Goal: Task Accomplishment & Management: Complete application form

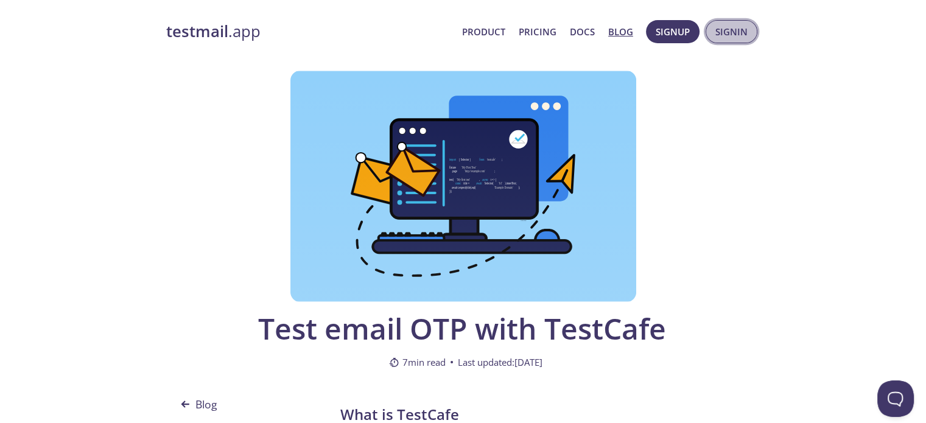
click at [744, 24] on span "Signin" at bounding box center [732, 32] width 32 height 16
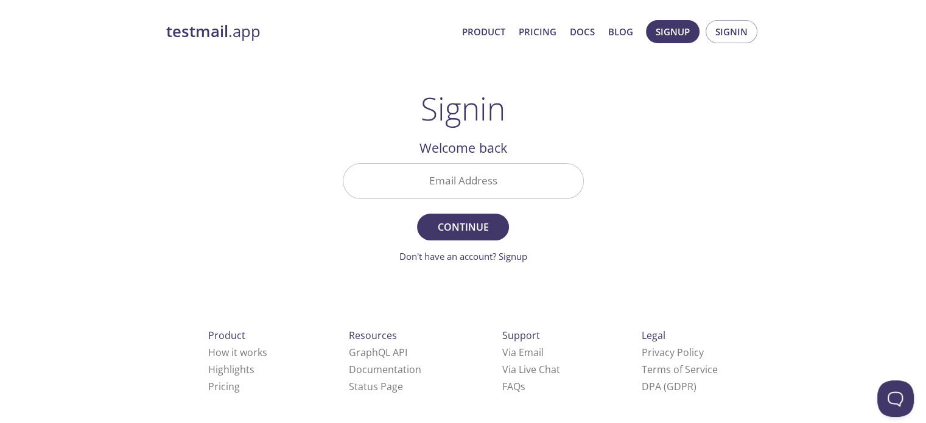
click at [496, 170] on input "Email Address" at bounding box center [464, 181] width 240 height 35
click at [662, 188] on div "testmail .app Product Pricing Docs Blog Signup Signin Signin Welcome back Email…" at bounding box center [464, 266] width 624 height 508
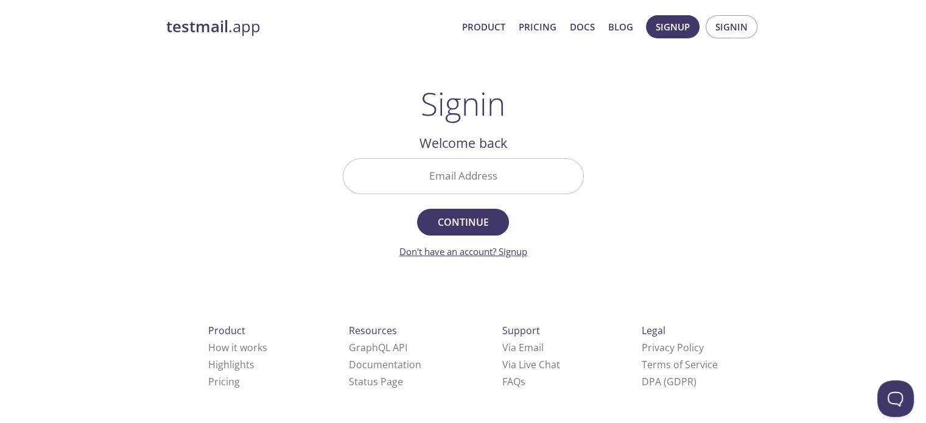
click at [502, 250] on link "Don't have an account? Signup" at bounding box center [464, 251] width 128 height 12
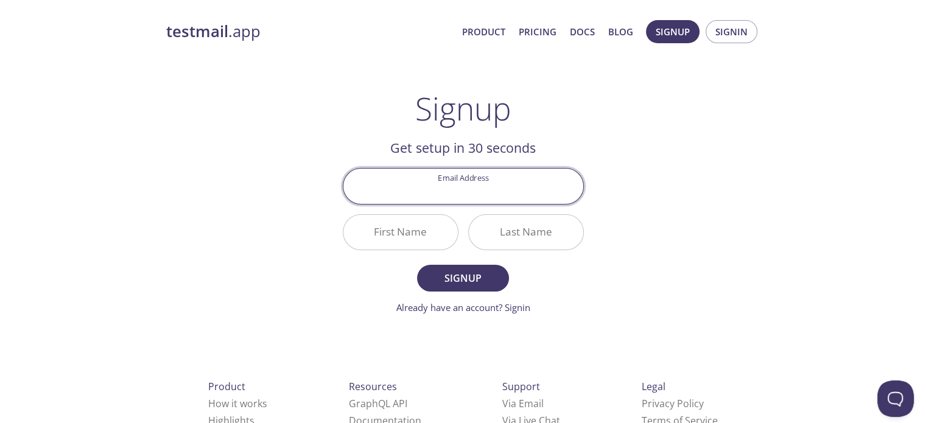
scroll to position [56, 0]
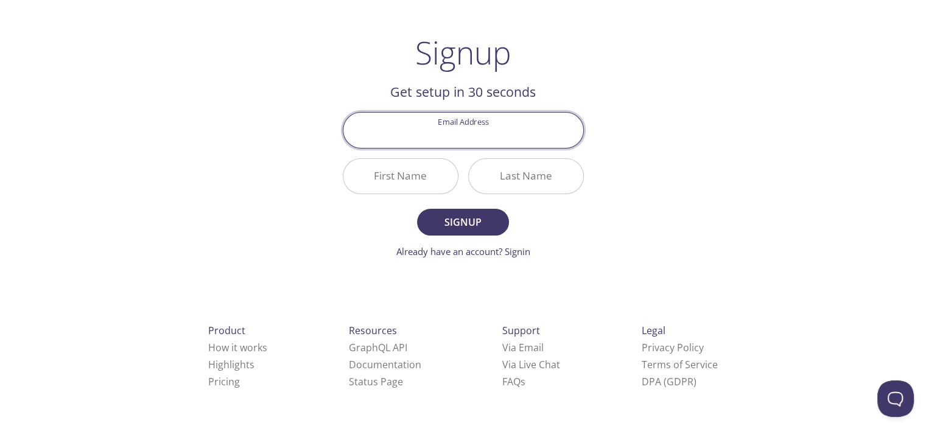
click at [519, 143] on input "Email Address" at bounding box center [464, 130] width 240 height 35
type input "[EMAIL_ADDRESS][DOMAIN_NAME]"
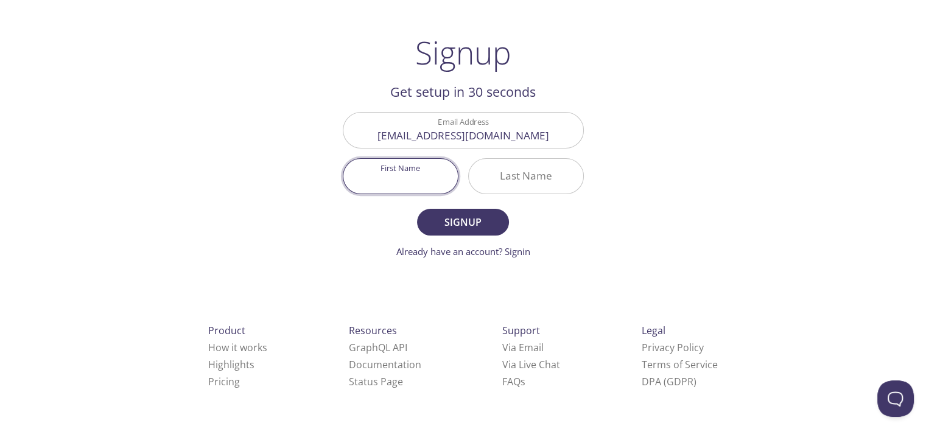
click at [425, 173] on input "First Name" at bounding box center [401, 176] width 115 height 35
type input "Hi"
type input "Haikal"
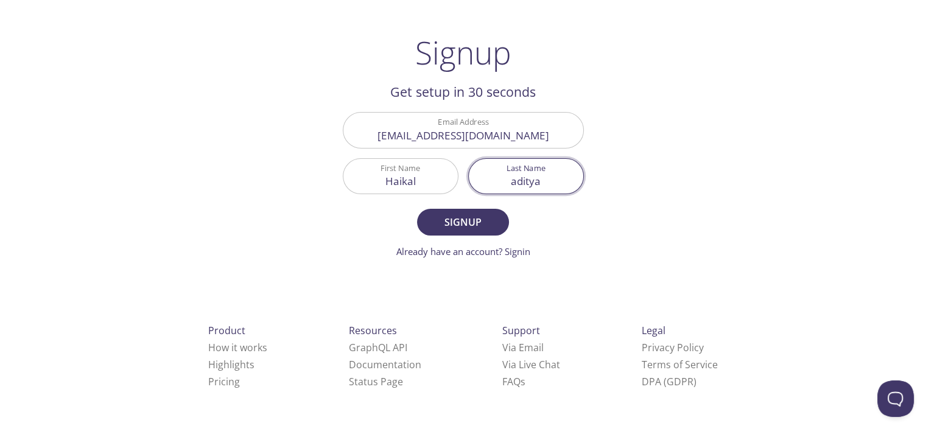
type input "aditya"
click at [417, 209] on button "Signup" at bounding box center [462, 222] width 91 height 27
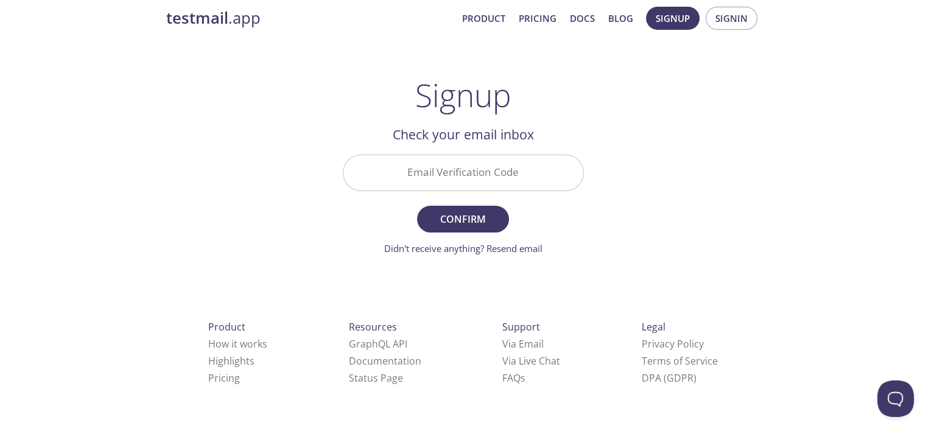
scroll to position [10, 0]
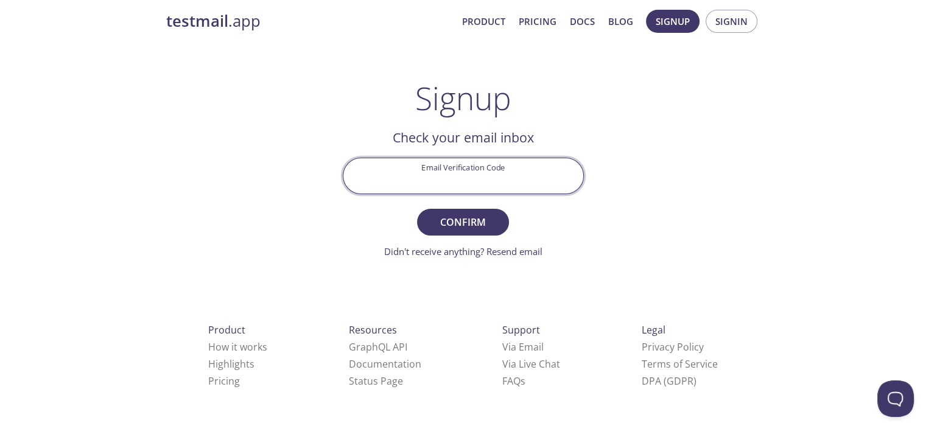
click at [421, 180] on input "Email Verification Code" at bounding box center [464, 175] width 240 height 35
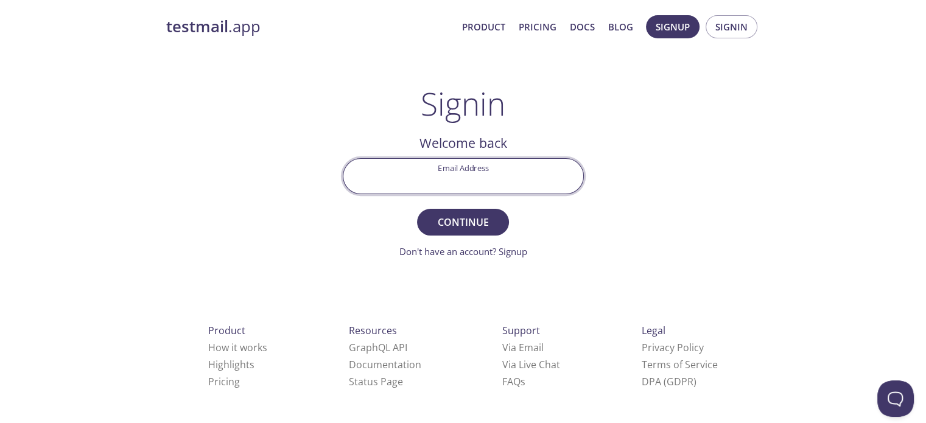
click at [471, 180] on input "Email Address" at bounding box center [464, 176] width 240 height 35
type input "[EMAIL_ADDRESS][DOMAIN_NAME]"
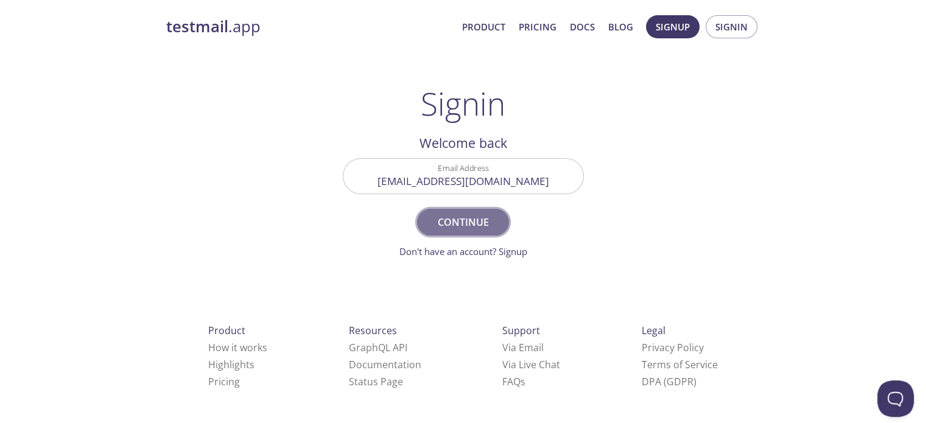
click at [465, 221] on span "Continue" at bounding box center [463, 222] width 65 height 17
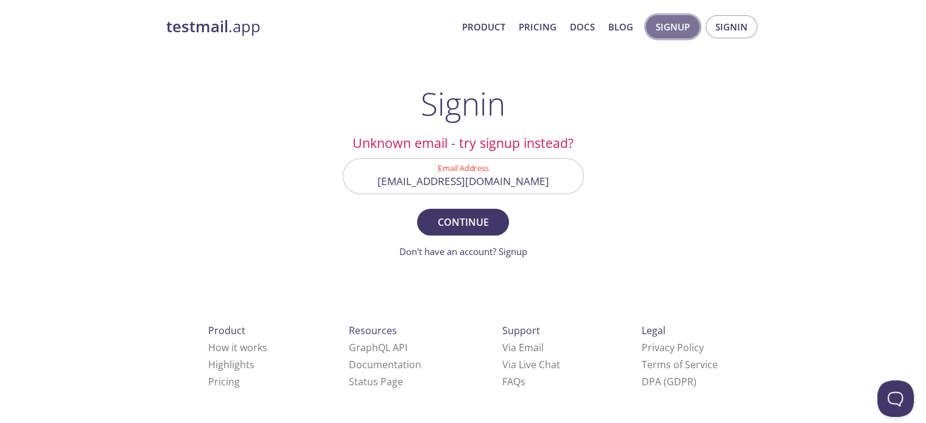
click at [672, 16] on button "Signup" at bounding box center [673, 26] width 54 height 23
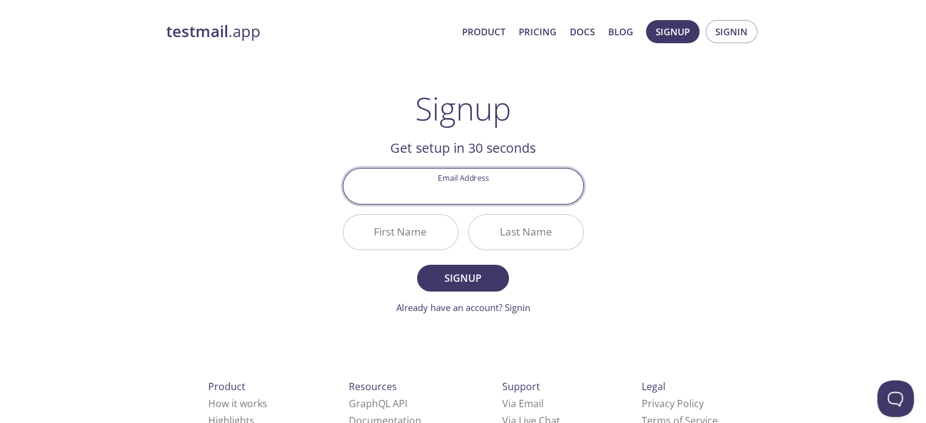
click at [444, 199] on input "Email Address" at bounding box center [464, 186] width 240 height 35
type input "[EMAIL_ADDRESS][DOMAIN_NAME]"
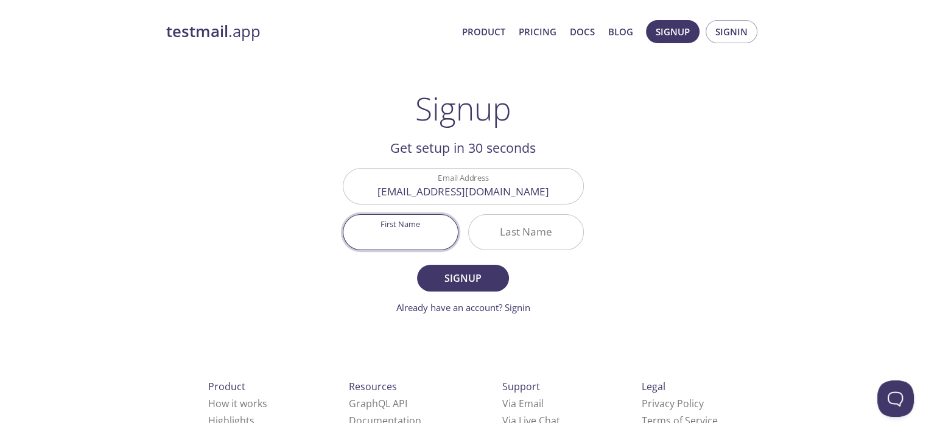
click at [421, 233] on input "First Name" at bounding box center [401, 232] width 115 height 35
type input "Tes"
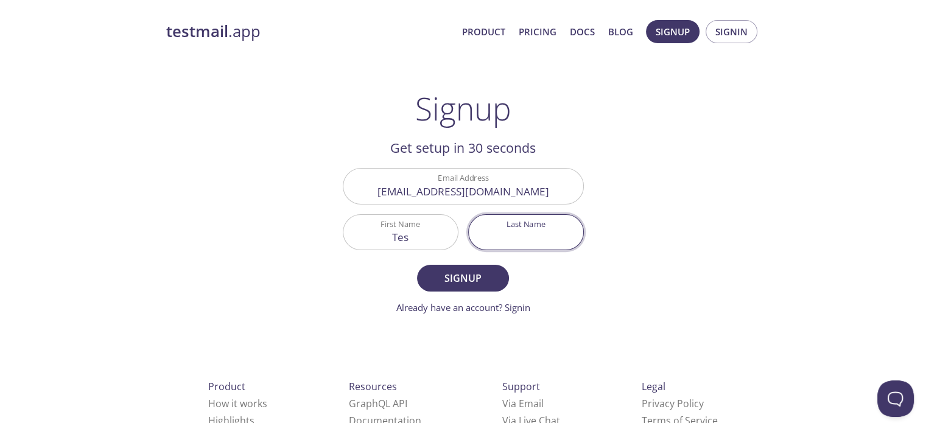
drag, startPoint x: 506, startPoint y: 238, endPoint x: 470, endPoint y: 300, distance: 71.8
click at [470, 300] on form "Email Address [EMAIL_ADDRESS][DOMAIN_NAME] First Name Tes Last Name Signup Alre…" at bounding box center [463, 241] width 241 height 146
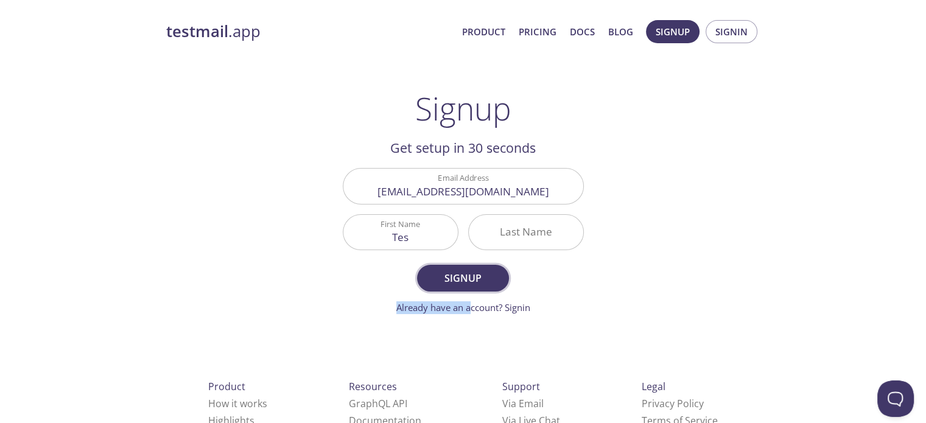
drag, startPoint x: 470, startPoint y: 300, endPoint x: 467, endPoint y: 284, distance: 16.3
click at [467, 284] on form "Email Address [EMAIL_ADDRESS][DOMAIN_NAME] First Name Tes Last Name Signup Alre…" at bounding box center [463, 241] width 241 height 146
click at [467, 284] on span "Signup" at bounding box center [463, 278] width 65 height 17
drag, startPoint x: 524, startPoint y: 251, endPoint x: 516, endPoint y: 239, distance: 14.2
click at [516, 239] on div "Last Name Required" at bounding box center [525, 233] width 125 height 46
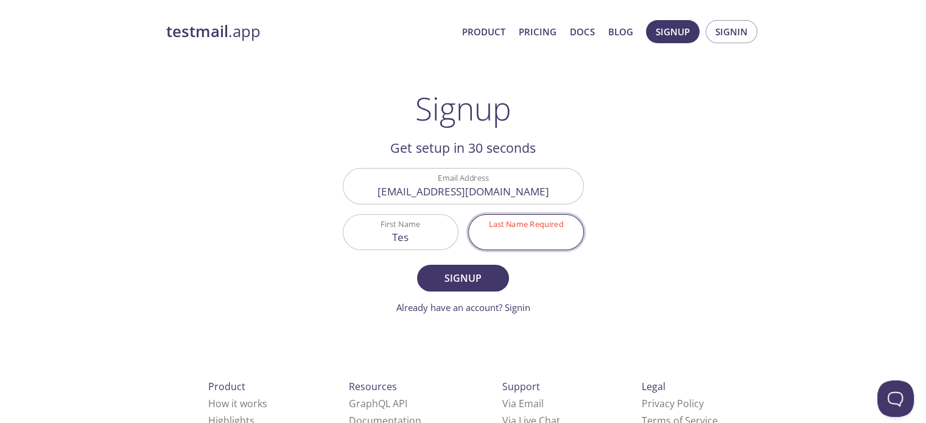
click at [516, 239] on input "Last Name Required" at bounding box center [526, 232] width 115 height 35
click at [577, 242] on input "1" at bounding box center [526, 232] width 115 height 35
type input "1"
drag, startPoint x: 538, startPoint y: 270, endPoint x: 538, endPoint y: 231, distance: 39.0
click at [538, 231] on form "Email Address [EMAIL_ADDRESS][DOMAIN_NAME] First Name Tes Last Name Required 1 …" at bounding box center [463, 241] width 241 height 146
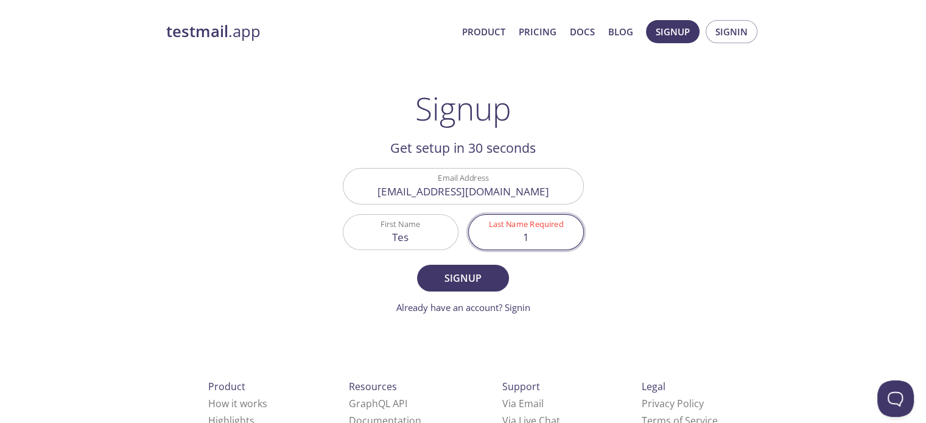
click at [538, 231] on input "1" at bounding box center [526, 232] width 115 height 35
type input "a"
click at [479, 277] on span "Signup" at bounding box center [463, 278] width 65 height 17
